Goal: Task Accomplishment & Management: Manage account settings

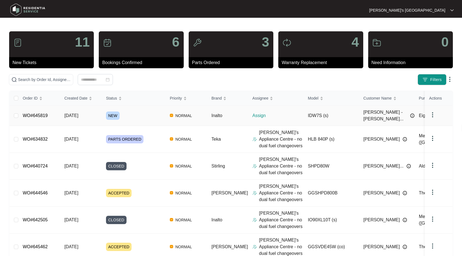
click at [44, 115] on div "Order ID Created Date Status Priority Brand Assignee Model Customer Name Purcha…" at bounding box center [230, 236] width 443 height 290
click at [35, 113] on link "WO#645819" at bounding box center [35, 115] width 25 height 5
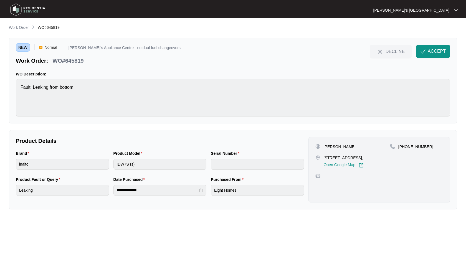
click at [324, 148] on p "[PERSON_NAME]" at bounding box center [340, 147] width 32 height 6
copy p "[PERSON_NAME]"
click at [405, 146] on p "[PHONE_NUMBER]" at bounding box center [415, 147] width 35 height 6
click at [404, 146] on p "[PHONE_NUMBER]" at bounding box center [415, 147] width 35 height 6
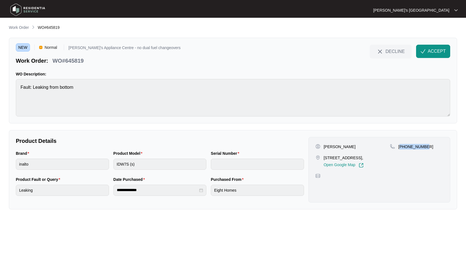
copy p "61498973490"
drag, startPoint x: 324, startPoint y: 157, endPoint x: 343, endPoint y: 158, distance: 19.2
click at [343, 158] on p "[STREET_ADDRESS]," at bounding box center [344, 158] width 40 height 6
copy p "[STREET_ADDRESS]"
click at [349, 158] on p "[STREET_ADDRESS]," at bounding box center [344, 158] width 40 height 6
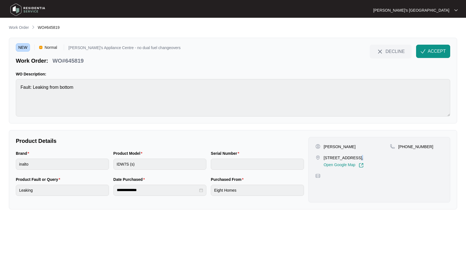
click at [349, 158] on p "[STREET_ADDRESS]," at bounding box center [344, 158] width 40 height 6
click at [355, 156] on p "[STREET_ADDRESS]," at bounding box center [344, 158] width 40 height 6
copy p "Curlewis"
drag, startPoint x: 324, startPoint y: 158, endPoint x: 338, endPoint y: 158, distance: 14.1
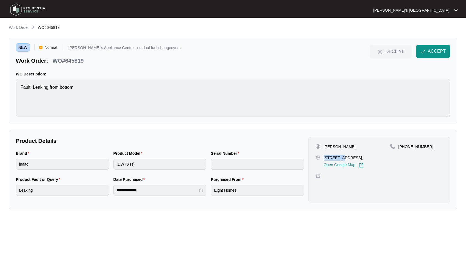
click at [338, 158] on p "[STREET_ADDRESS]," at bounding box center [344, 158] width 40 height 6
copy p "5 Hilltop"
click at [70, 58] on p "WO#645819" at bounding box center [67, 61] width 31 height 8
drag, startPoint x: 70, startPoint y: 58, endPoint x: 459, endPoint y: 63, distance: 389.2
click at [70, 58] on p "WO#645819" at bounding box center [67, 61] width 31 height 8
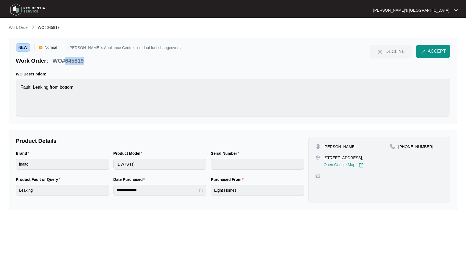
copy p "645819"
click at [439, 52] on span "ACCEPT" at bounding box center [437, 51] width 18 height 7
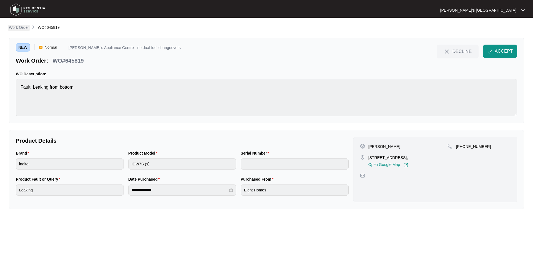
click at [21, 28] on p "Work Order" at bounding box center [19, 28] width 20 height 6
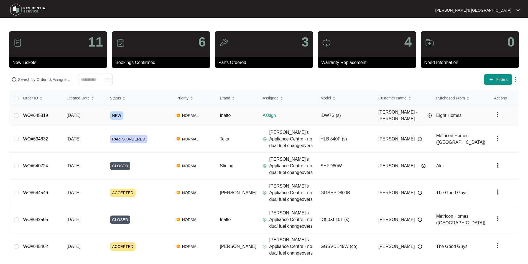
click at [40, 113] on link "WO#645819" at bounding box center [35, 115] width 25 height 5
